Goal: Check status: Check status

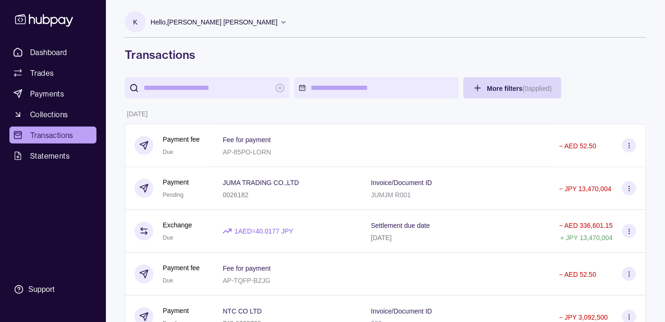
click at [213, 23] on p "Hello, [PERSON_NAME] [PERSON_NAME]" at bounding box center [214, 22] width 127 height 10
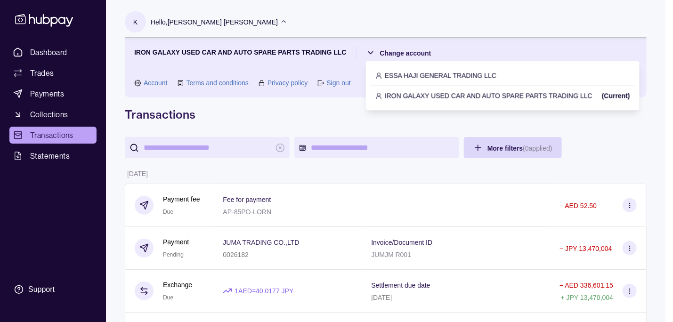
click at [399, 95] on p "IRON GALAXY USED CAR AND AUTO SPARE PARTS TRADING LLC" at bounding box center [489, 95] width 208 height 10
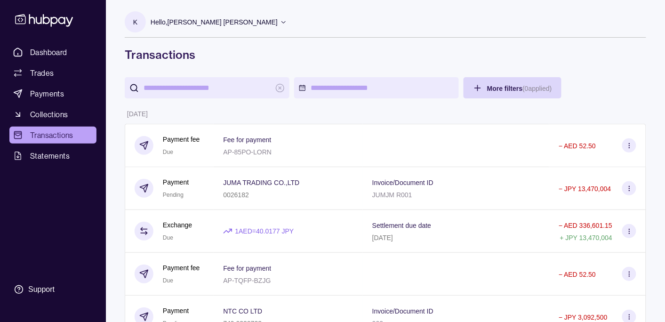
click at [205, 22] on p "Hello, [PERSON_NAME] [PERSON_NAME]" at bounding box center [214, 22] width 127 height 10
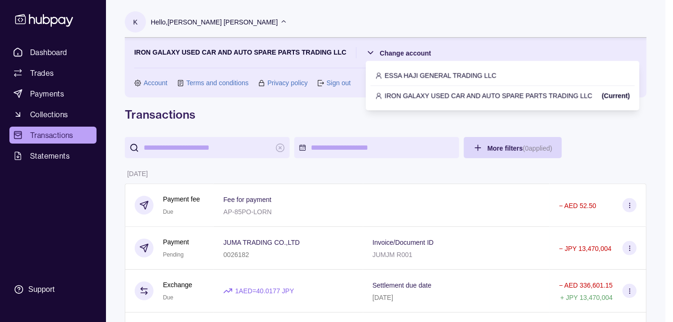
click at [408, 73] on p "ESSA HAJI GENERAL TRADING LLC" at bounding box center [441, 75] width 112 height 10
